Goal: Navigation & Orientation: Find specific page/section

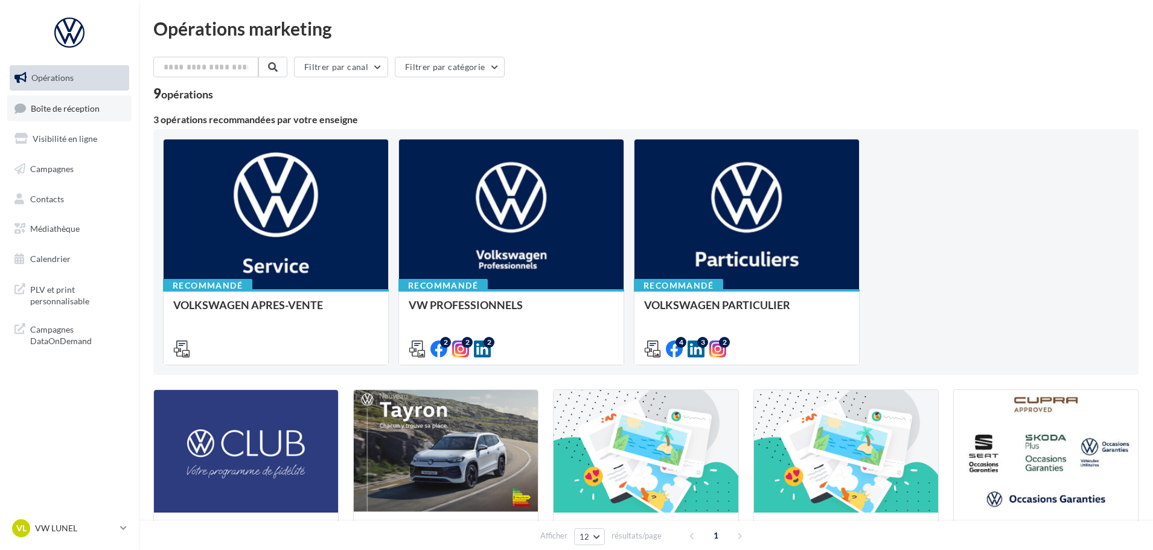
click at [78, 118] on link "Boîte de réception" at bounding box center [69, 108] width 124 height 26
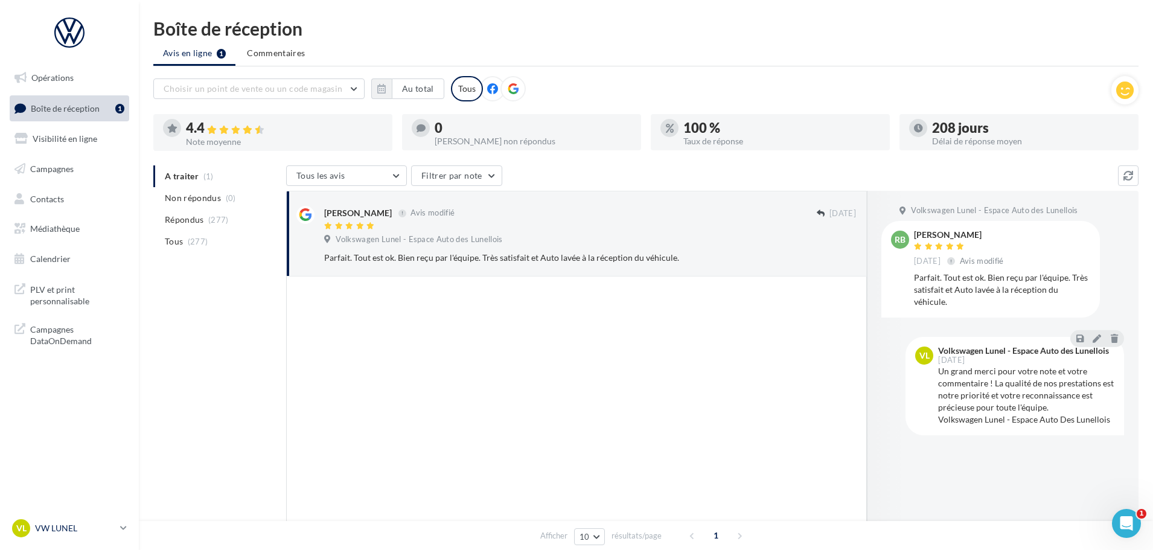
click at [51, 531] on p "VW LUNEL" at bounding box center [75, 528] width 80 height 12
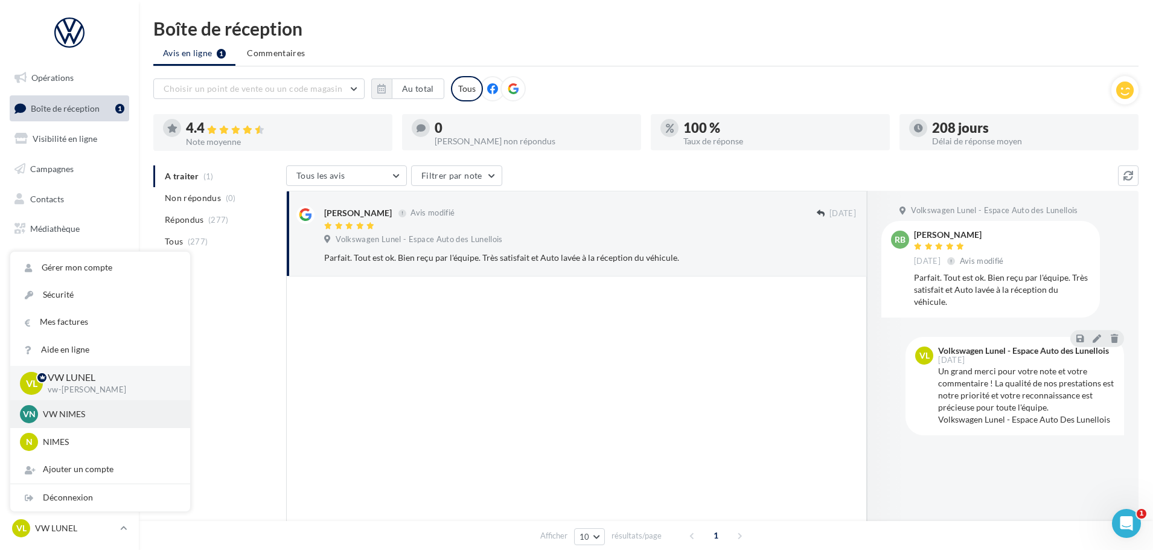
click at [68, 415] on p "VW NIMES" at bounding box center [109, 414] width 133 height 12
